Goal: Transaction & Acquisition: Purchase product/service

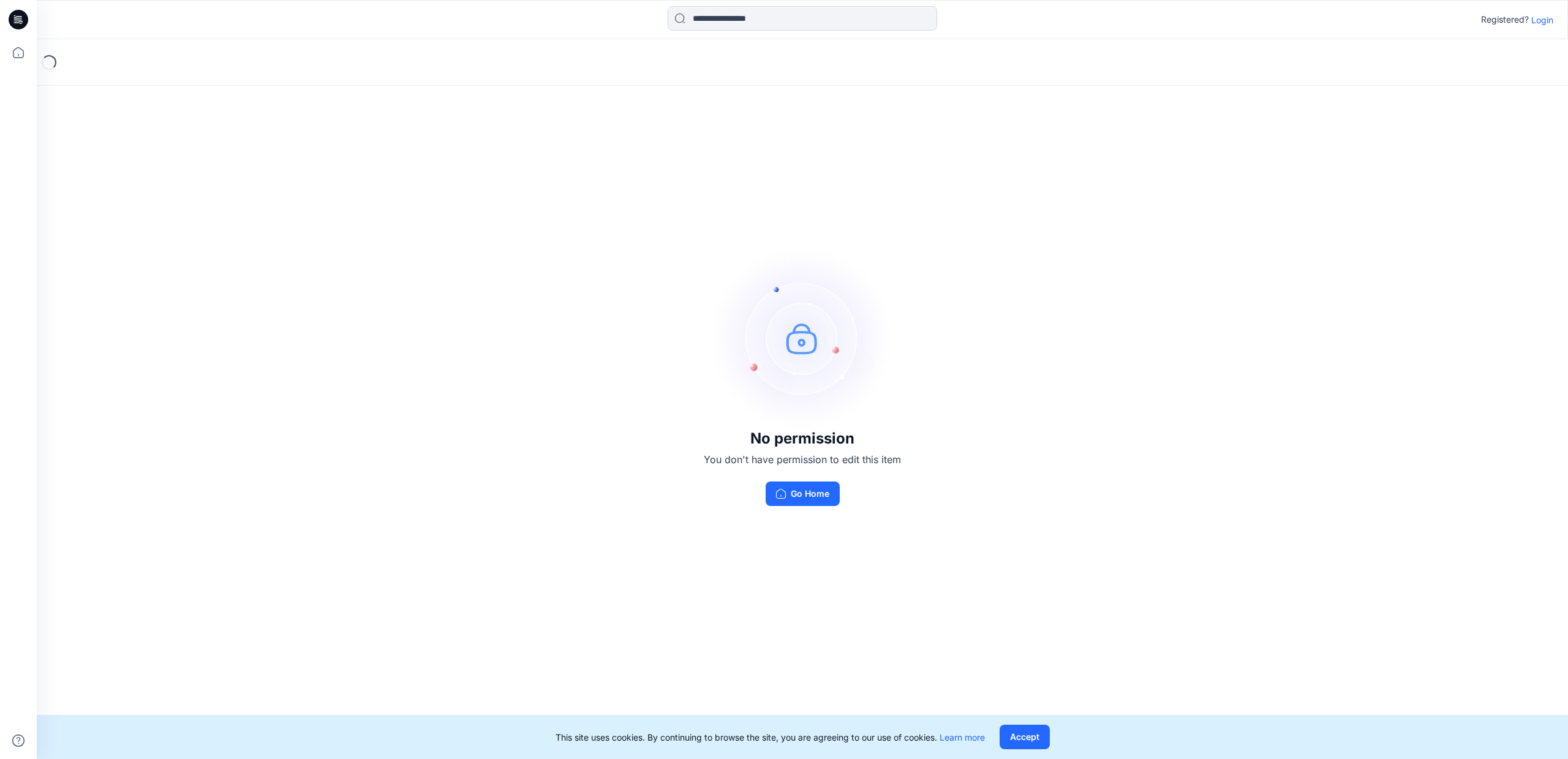
click at [1549, 19] on p "Login" at bounding box center [1542, 19] width 22 height 13
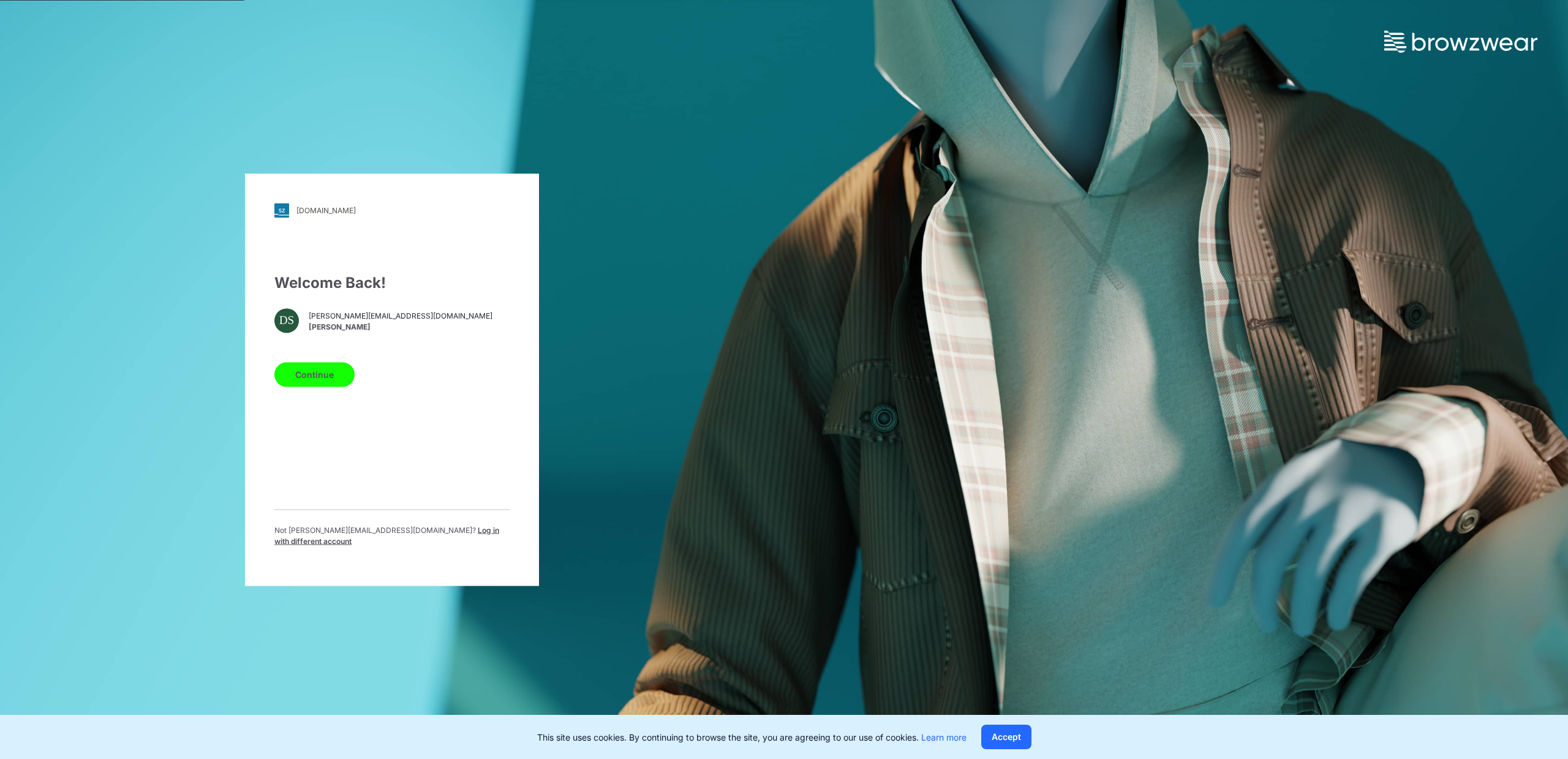
click at [309, 384] on button "Continue" at bounding box center [315, 374] width 80 height 25
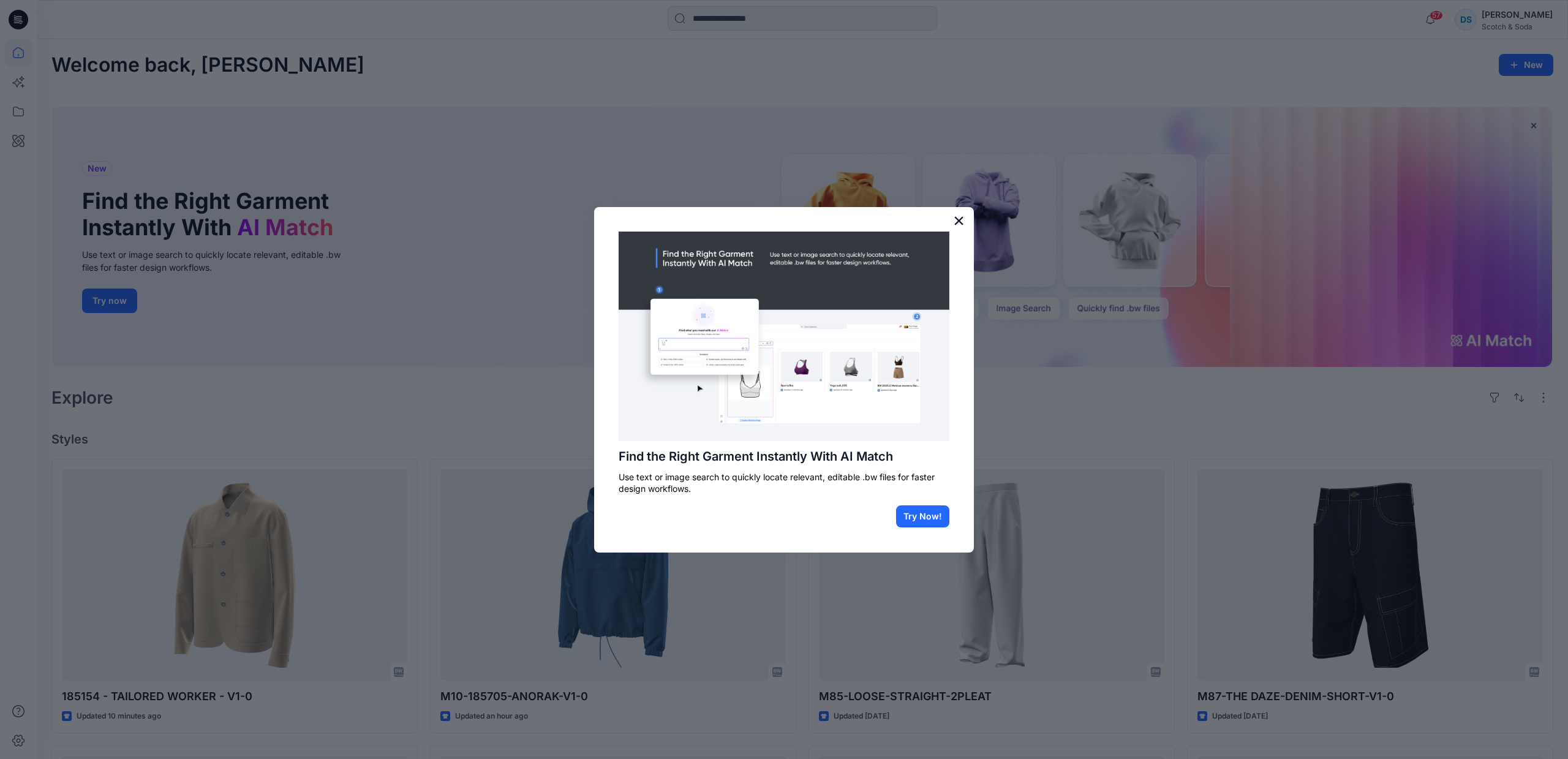
click at [957, 219] on button "×" at bounding box center [958, 220] width 11 height 19
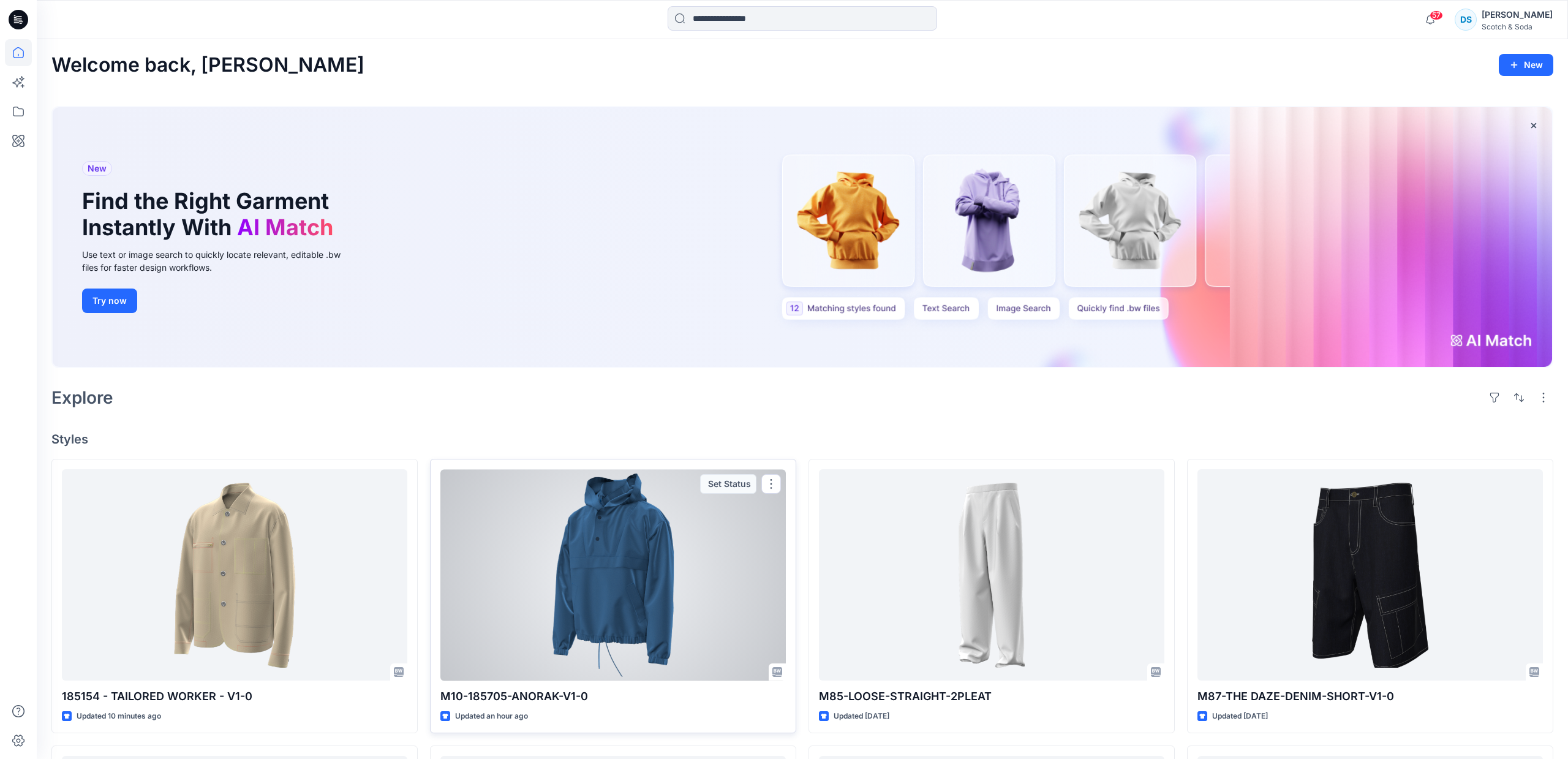
click at [639, 590] on div at bounding box center [613, 575] width 345 height 211
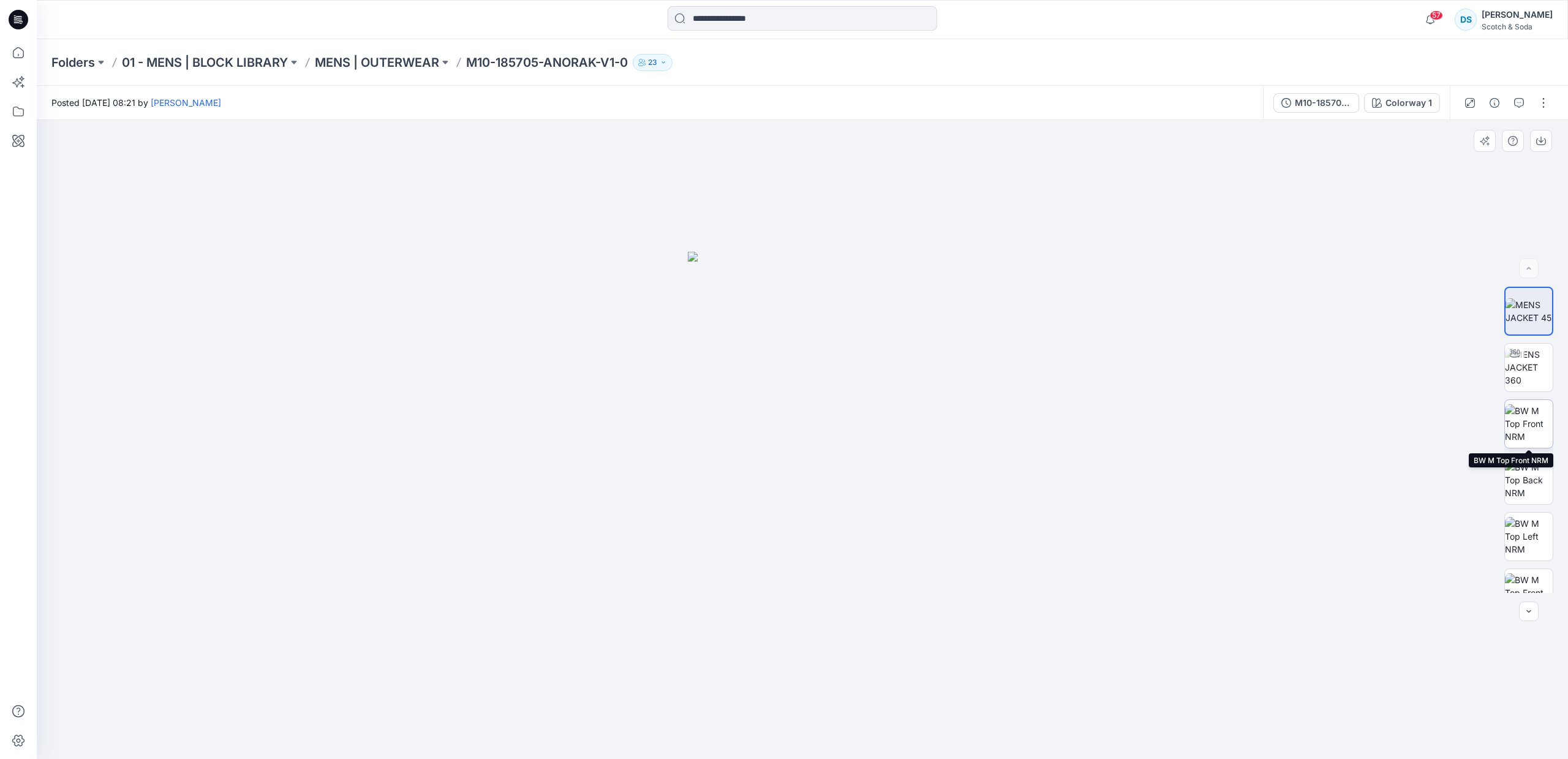
click at [1529, 430] on img at bounding box center [1529, 424] width 48 height 39
